Goal: Check status

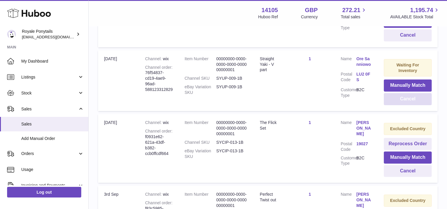
click at [397, 95] on button "Cancel" at bounding box center [408, 99] width 48 height 12
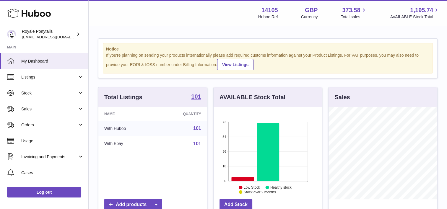
scroll to position [92, 109]
click at [27, 114] on link "Sales" at bounding box center [44, 109] width 88 height 16
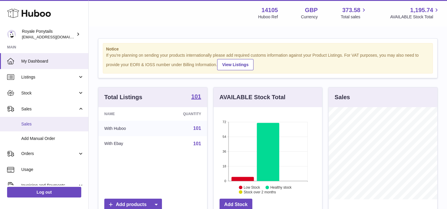
click at [33, 128] on link "Sales" at bounding box center [44, 124] width 88 height 14
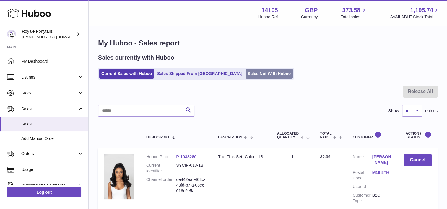
click at [246, 72] on link "Sales Not With Huboo" at bounding box center [269, 74] width 47 height 10
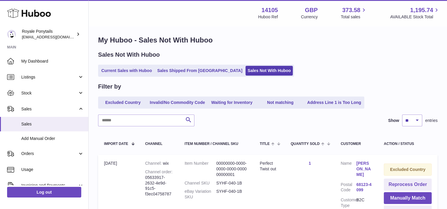
scroll to position [1, 0]
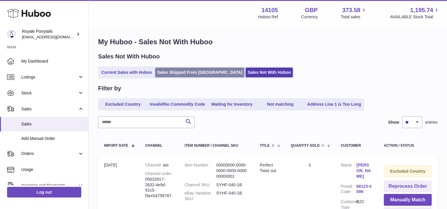
click at [179, 69] on link "Sales Shipped From [GEOGRAPHIC_DATA]" at bounding box center [199, 73] width 89 height 10
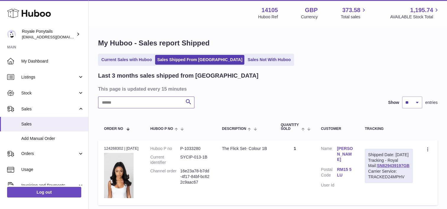
click at [135, 100] on input "text" at bounding box center [146, 103] width 96 height 12
paste input "**********"
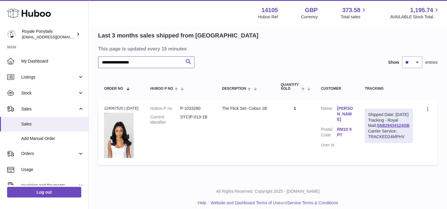
scroll to position [46, 0]
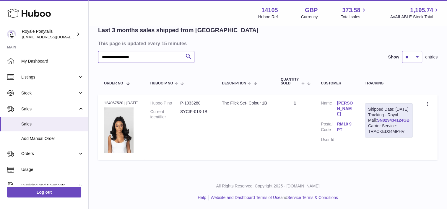
type input "**********"
click at [396, 123] on link "SN829434124GB" at bounding box center [393, 120] width 33 height 5
